Goal: Check status: Check status

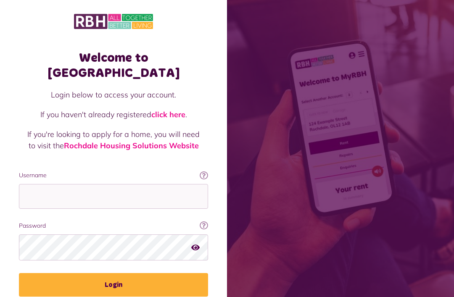
scroll to position [104, 0]
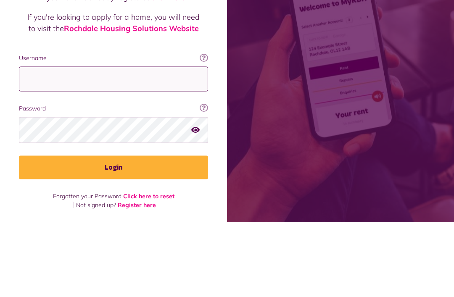
type input "**********"
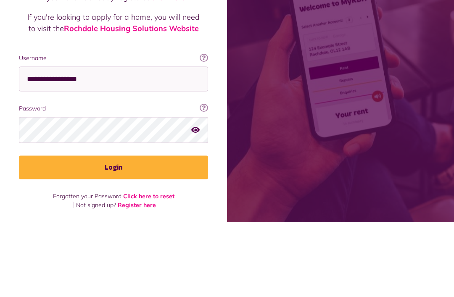
click at [114, 231] on button "Login" at bounding box center [113, 243] width 189 height 24
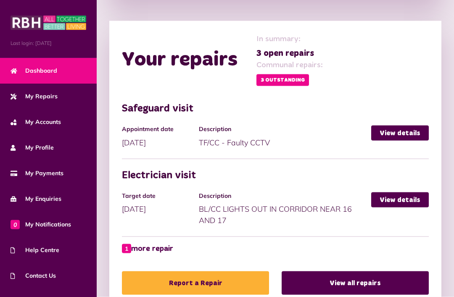
scroll to position [476, 0]
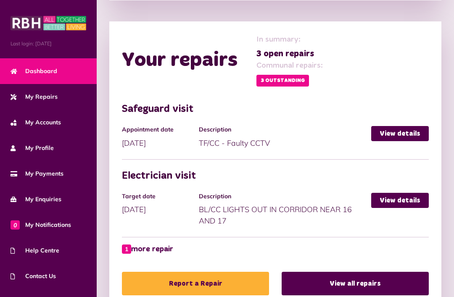
click at [357, 272] on link "View all repairs" at bounding box center [355, 284] width 147 height 24
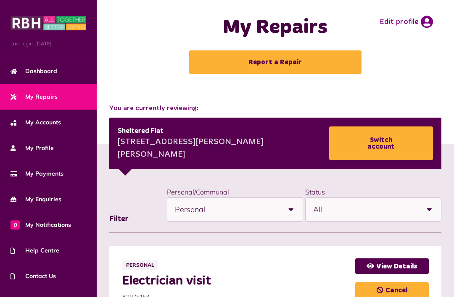
scroll to position [5, 0]
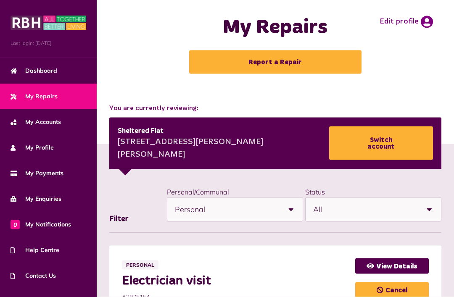
click at [291, 201] on b at bounding box center [291, 210] width 24 height 24
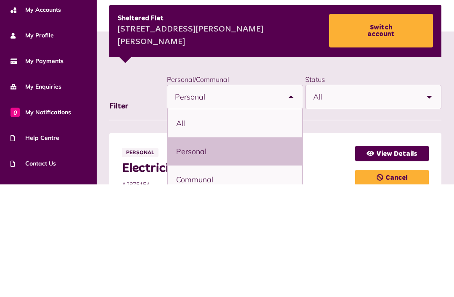
click at [230, 222] on li "All" at bounding box center [235, 236] width 135 height 28
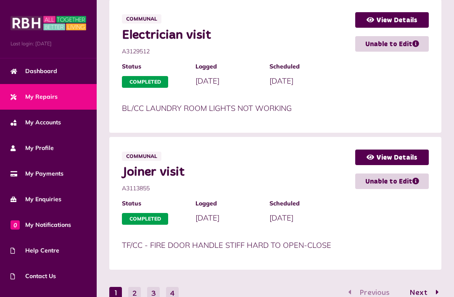
scroll to position [805, 0]
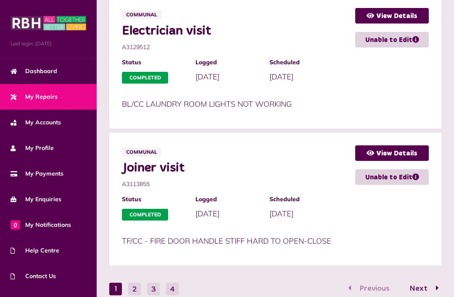
click at [419, 285] on span "Next" at bounding box center [418, 289] width 31 height 8
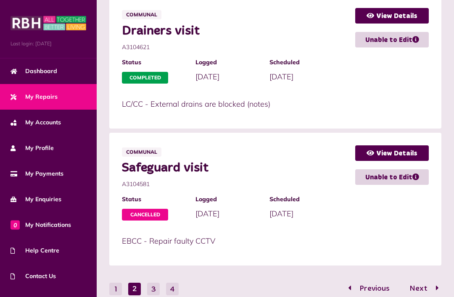
click at [156, 283] on button "3" at bounding box center [153, 289] width 13 height 13
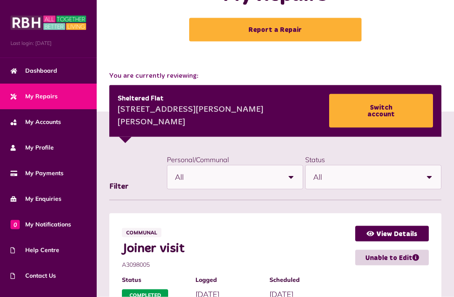
scroll to position [0, 0]
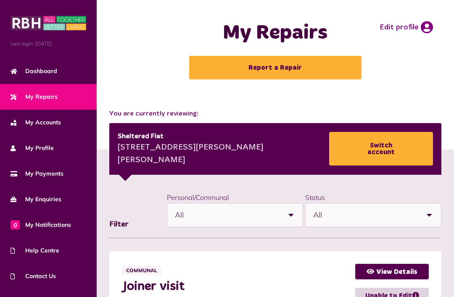
click at [293, 204] on b at bounding box center [291, 216] width 24 height 24
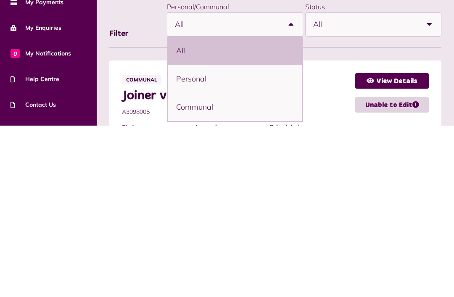
scroll to position [32, 0]
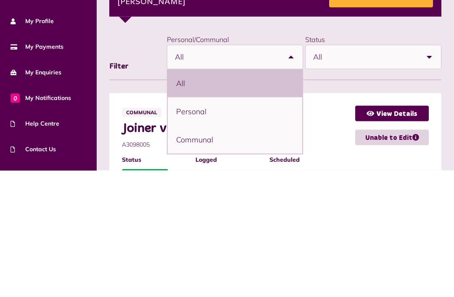
click at [201, 252] on li "Communal" at bounding box center [235, 266] width 135 height 28
select select "********"
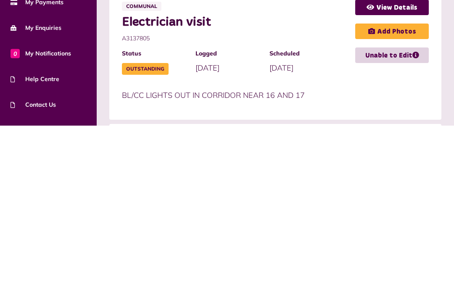
scroll to position [95, 0]
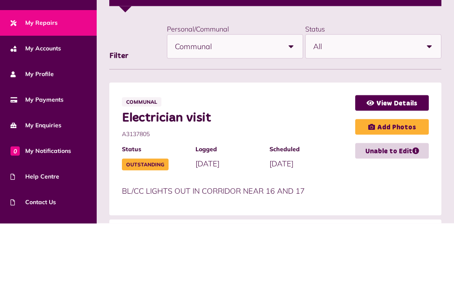
click at [428, 109] on b at bounding box center [430, 121] width 24 height 24
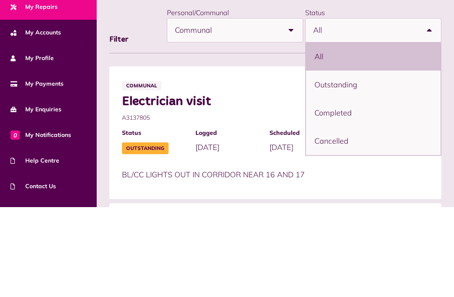
click at [341, 161] on li "Outstanding" at bounding box center [373, 175] width 135 height 28
select select "**********"
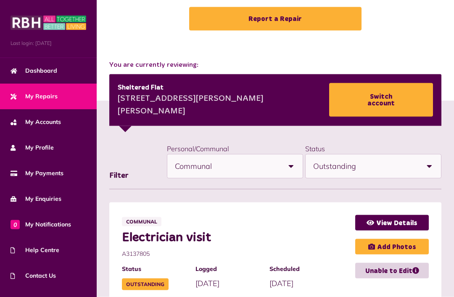
scroll to position [0, 0]
